Goal: Check status: Check status

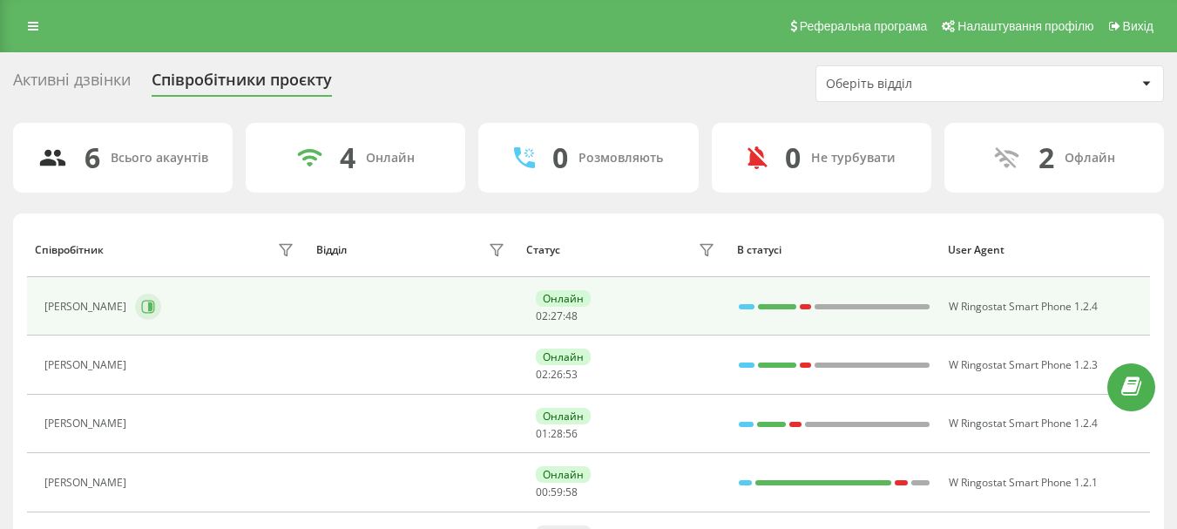
scroll to position [87, 0]
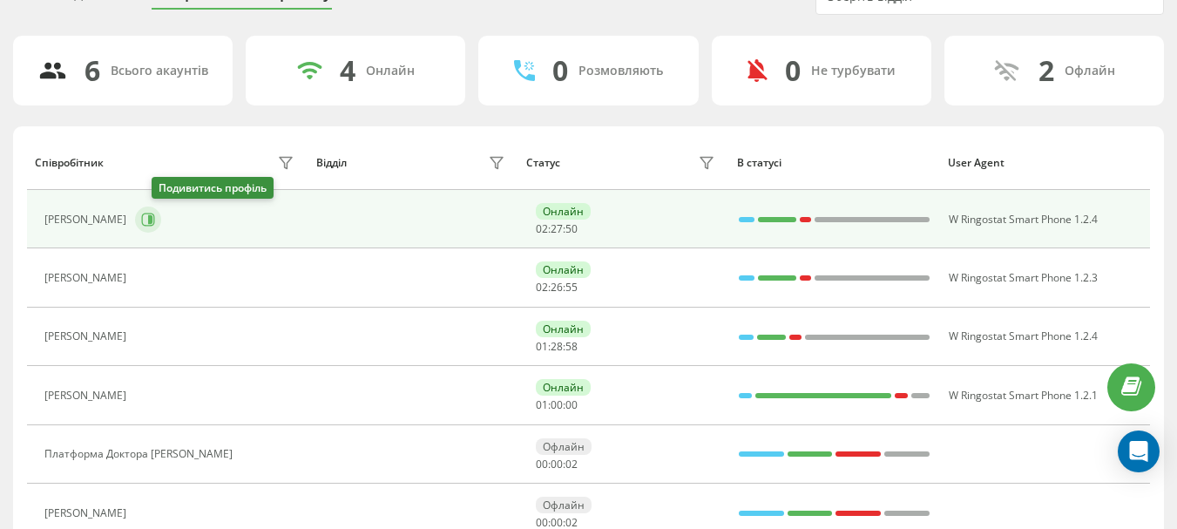
click at [153, 225] on button at bounding box center [148, 219] width 26 height 26
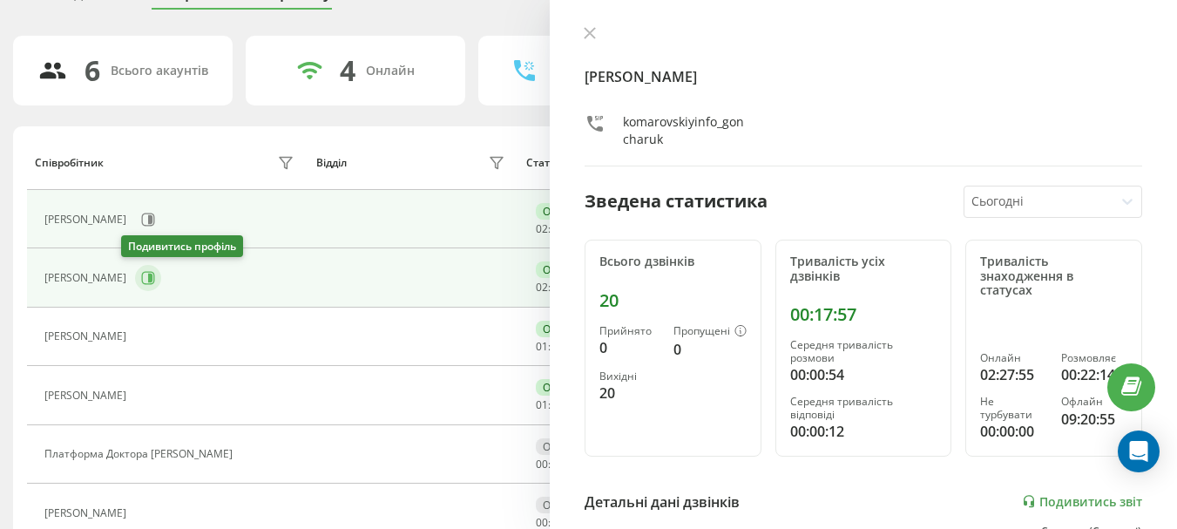
click at [142, 281] on icon at bounding box center [148, 278] width 13 height 13
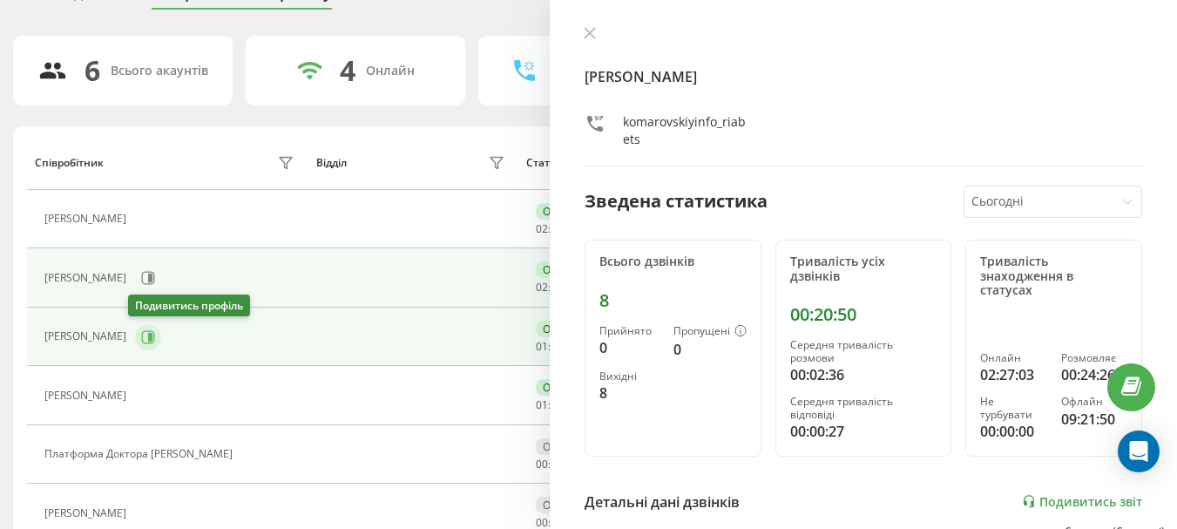
click at [141, 334] on icon at bounding box center [148, 337] width 14 height 14
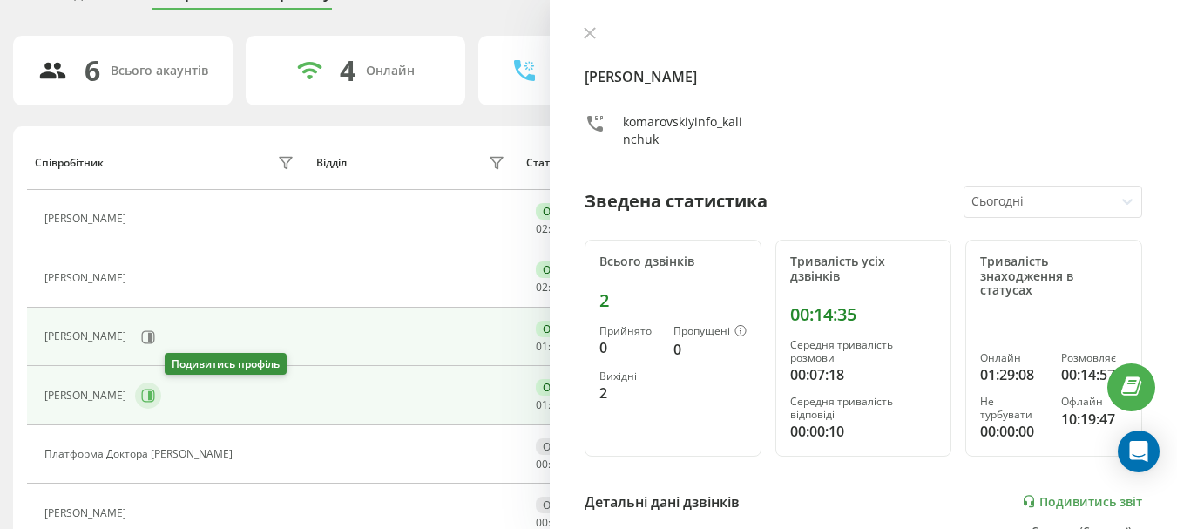
click at [155, 392] on icon at bounding box center [148, 395] width 14 height 14
